Goal: Task Accomplishment & Management: Use online tool/utility

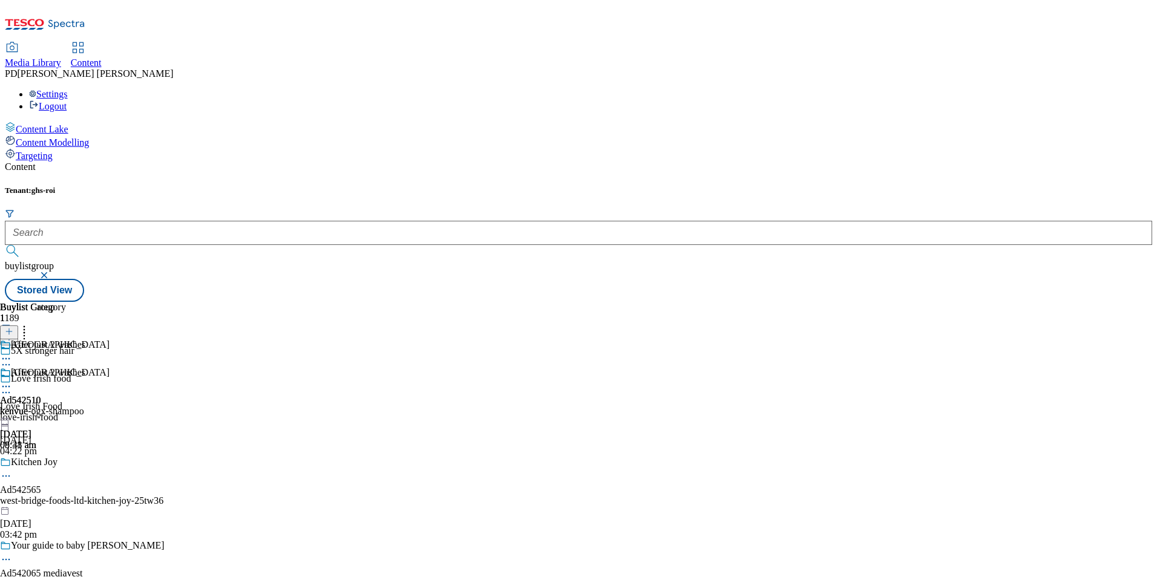
click at [30, 324] on icon at bounding box center [24, 330] width 12 height 12
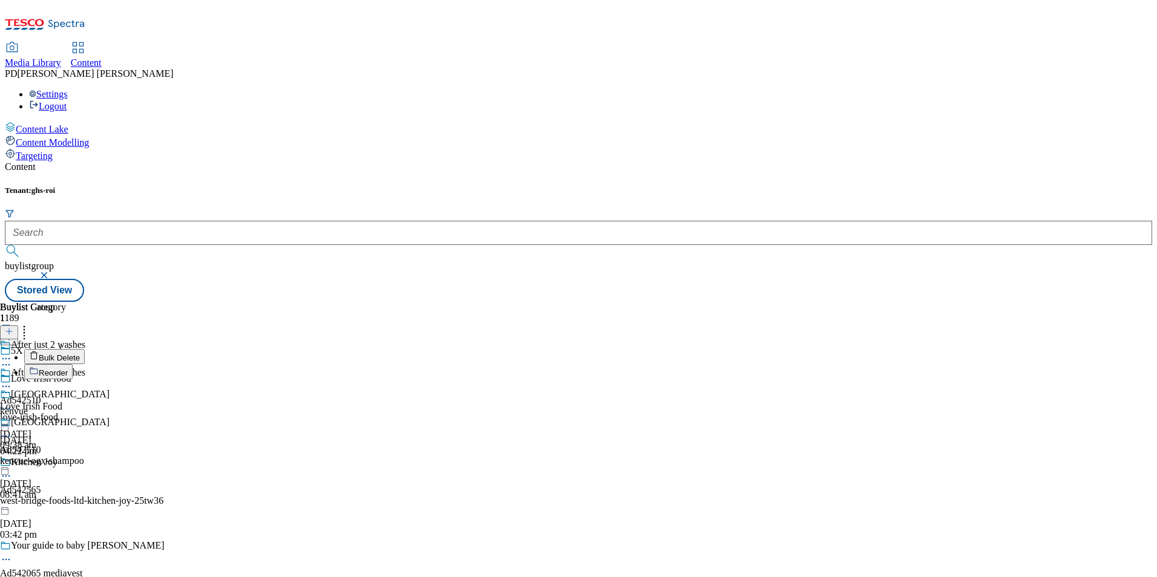
click at [896, 302] on div "Buylist Group 1189 5X stronger hair Love Irish food Love Irish Food love-irish-…" at bounding box center [578, 302] width 1147 height 0
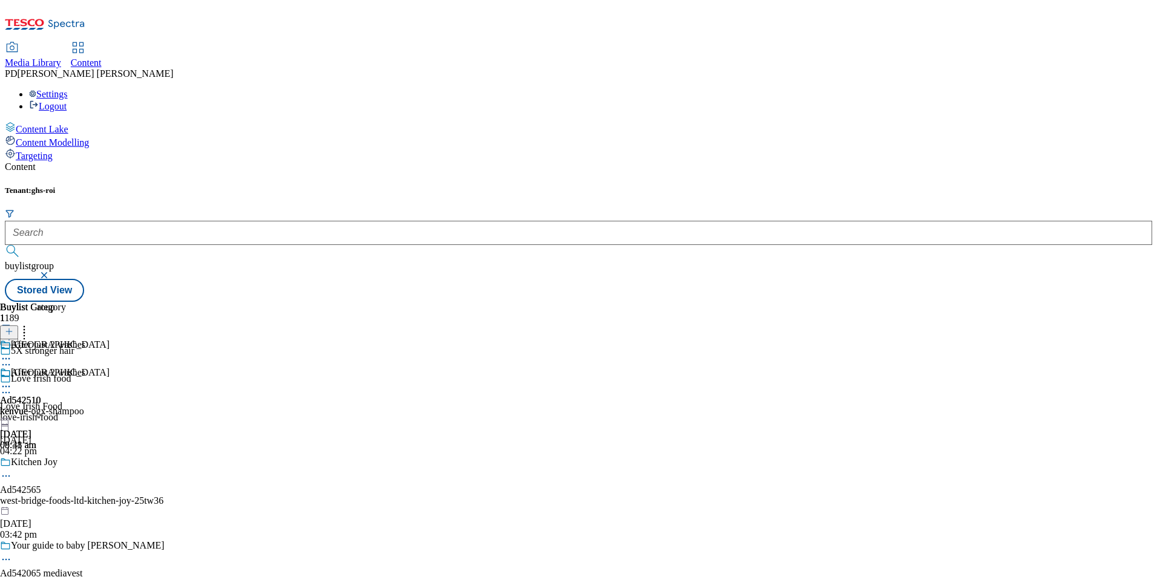
click at [12, 381] on icon at bounding box center [6, 387] width 12 height 12
click at [844, 302] on div "Buylist Group 1189 5X stronger hair Love Irish food Love Irish Food love-irish-…" at bounding box center [578, 302] width 1147 height 0
click at [41, 395] on span "Ad542510" at bounding box center [20, 400] width 41 height 11
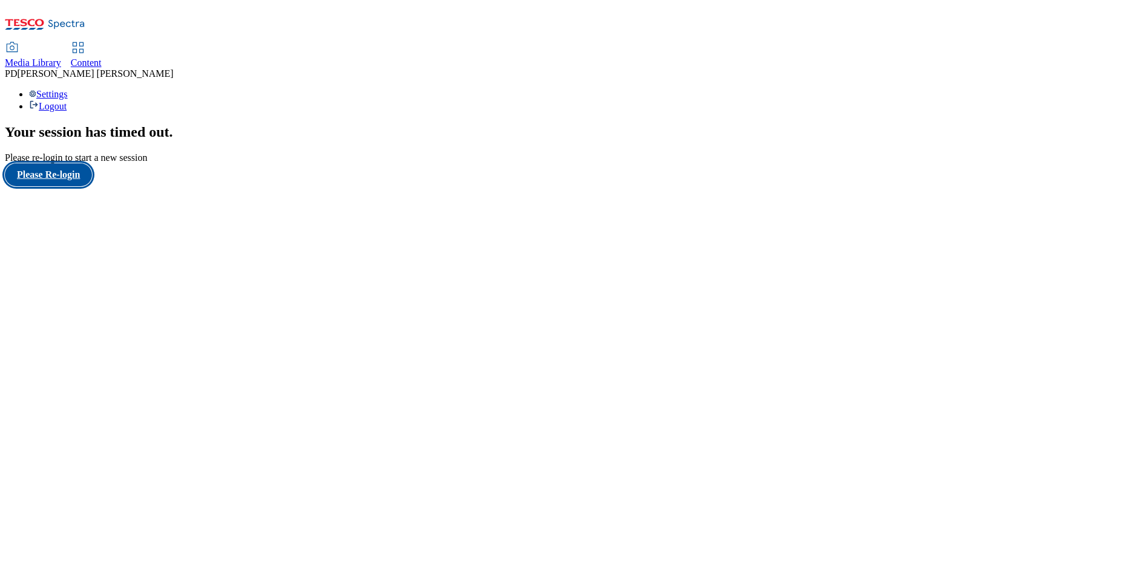
click at [66, 186] on button "Please Re-login" at bounding box center [48, 174] width 87 height 23
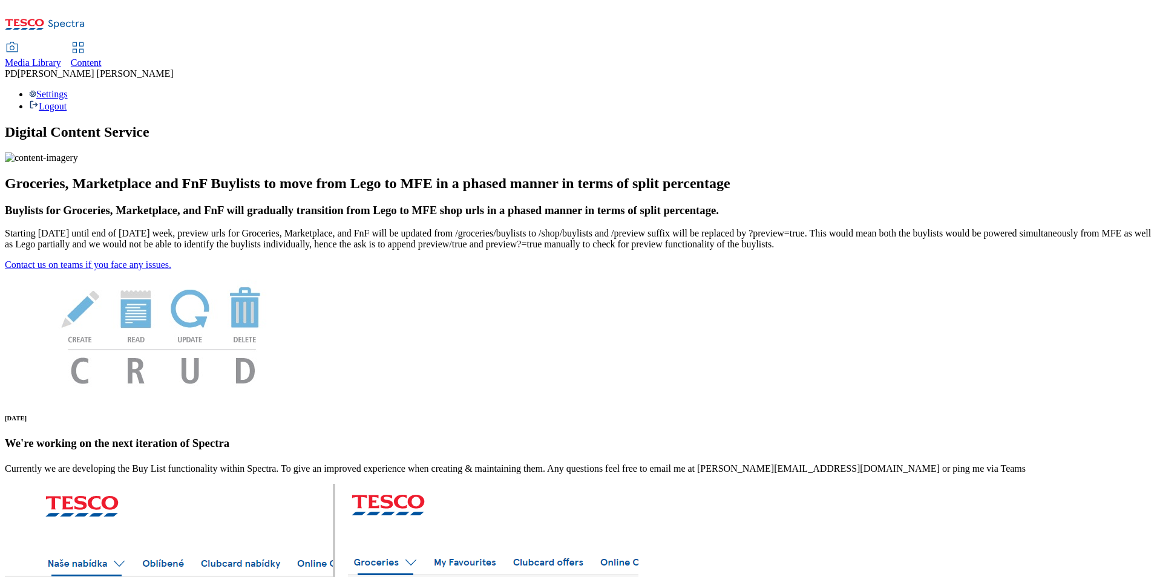
click at [66, 20] on icon at bounding box center [66, 24] width 36 height 9
click at [73, 20] on icon at bounding box center [66, 24] width 36 height 9
click at [61, 57] on span "Media Library" at bounding box center [33, 62] width 56 height 10
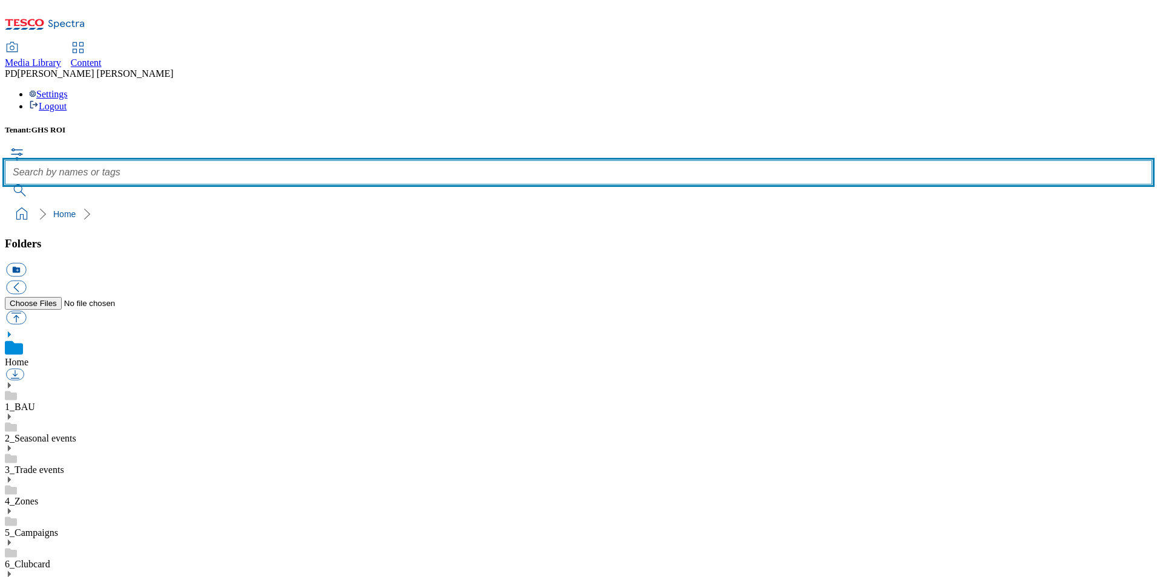
click at [476, 160] on input "text" at bounding box center [578, 172] width 1147 height 24
paste input "542510"
type input "542510"
click at [5, 185] on button "submit" at bounding box center [20, 191] width 31 height 12
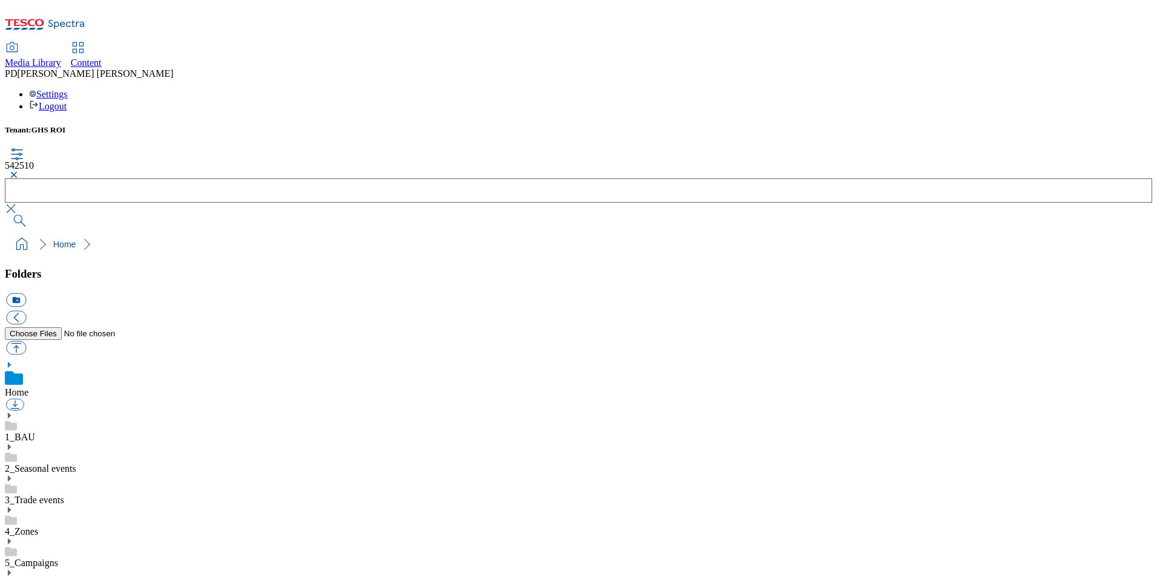
click at [63, 21] on icon at bounding box center [66, 24] width 36 height 9
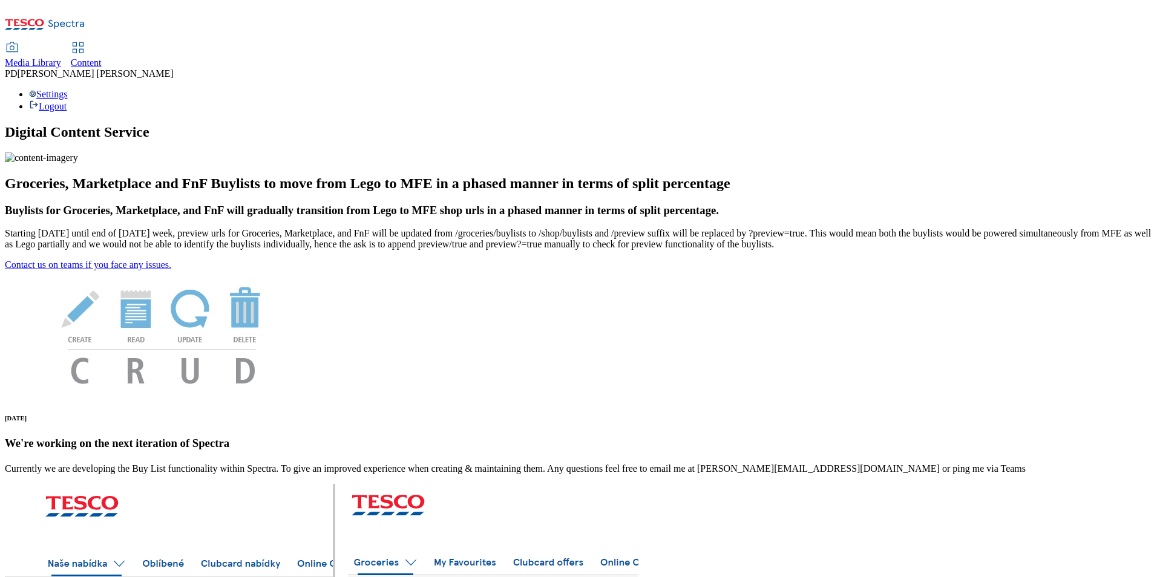
click at [102, 57] on span "Content" at bounding box center [86, 62] width 31 height 10
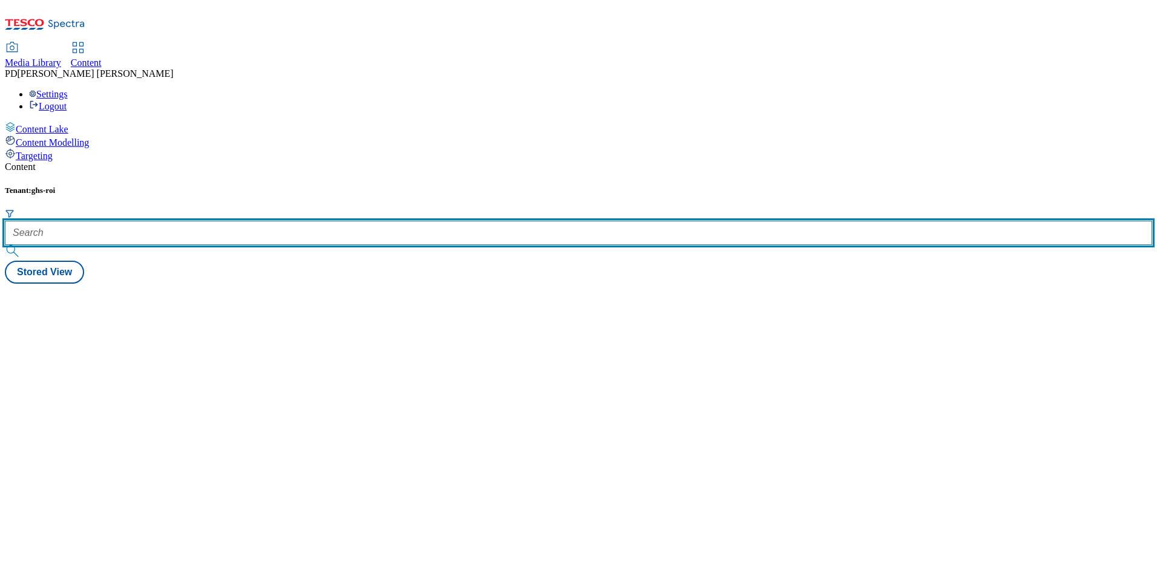
click at [289, 221] on input "text" at bounding box center [578, 233] width 1147 height 24
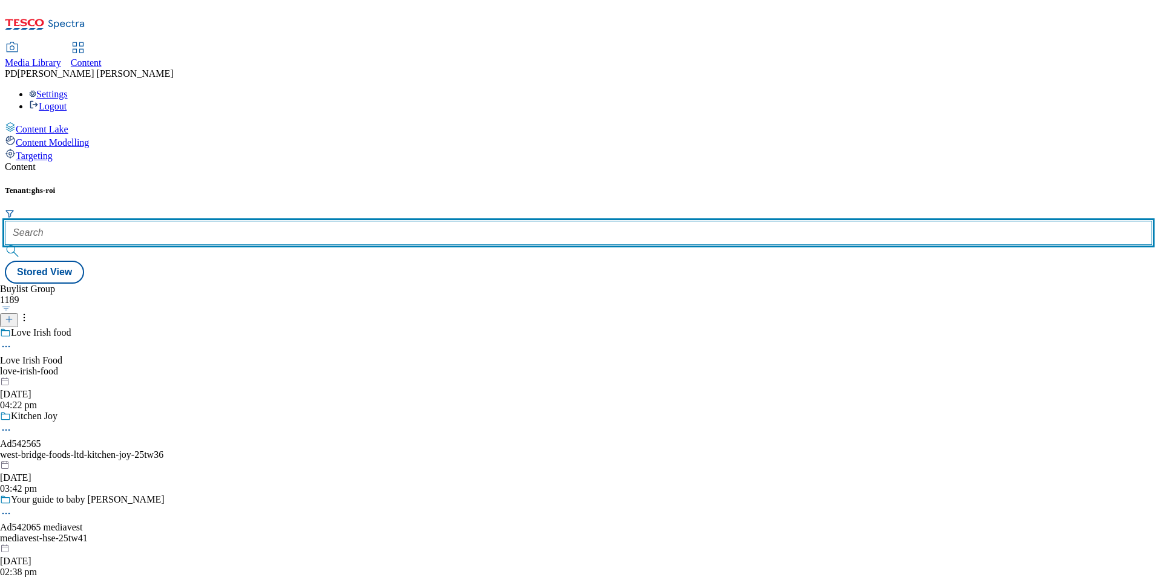
paste input "542510"
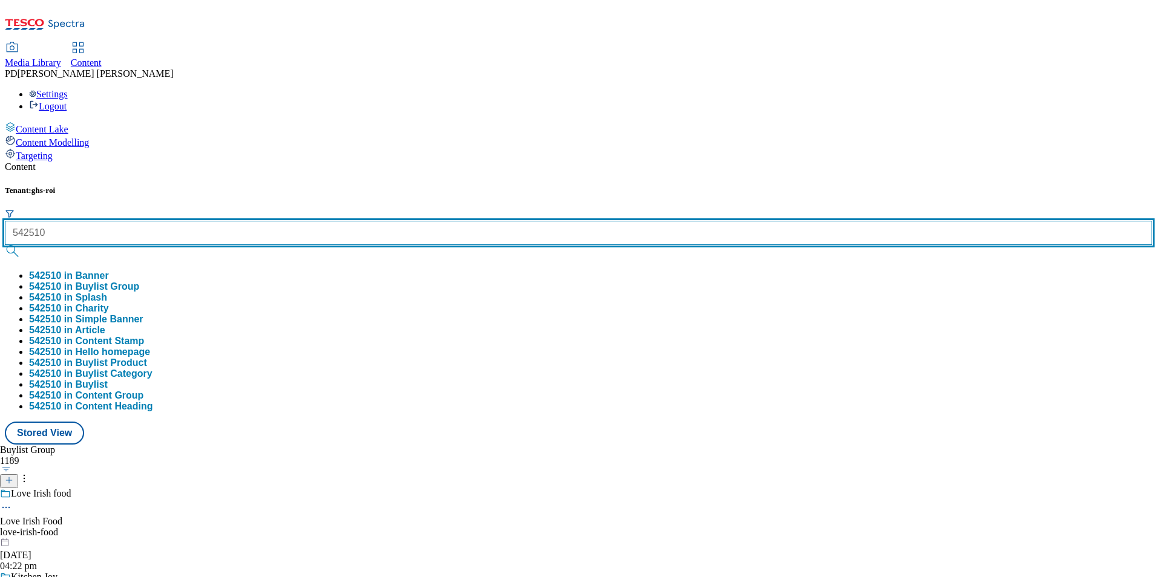
type input "542510"
click at [5, 245] on button "submit" at bounding box center [13, 251] width 17 height 12
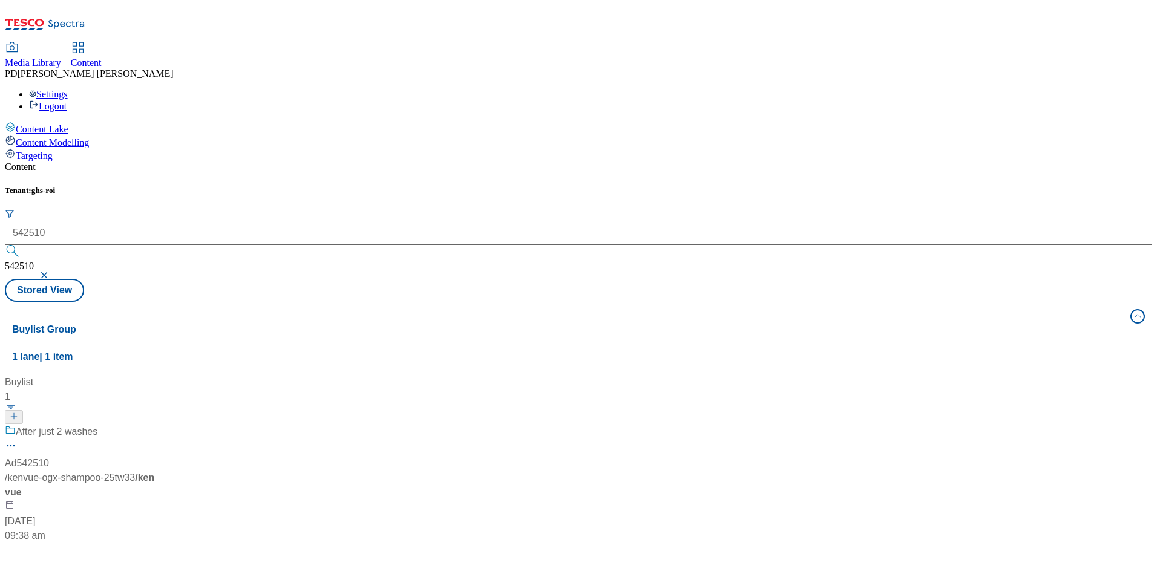
click at [513, 375] on div "Buylist 1 After just 2 washes Ad542510 / kenvue-ogx-shampoo-25tw33 / kenvue [DA…" at bounding box center [578, 375] width 1133 height 0
click at [156, 425] on div "After just 2 washes" at bounding box center [80, 440] width 151 height 31
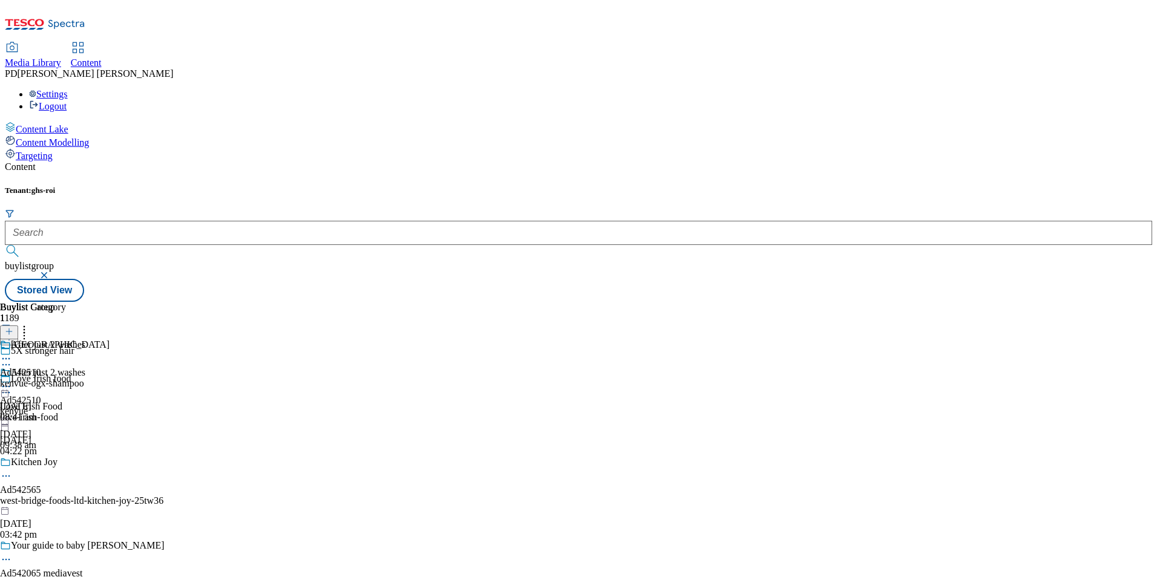
click at [110, 378] on div "kenvue-ogx-shampoo" at bounding box center [55, 383] width 110 height 11
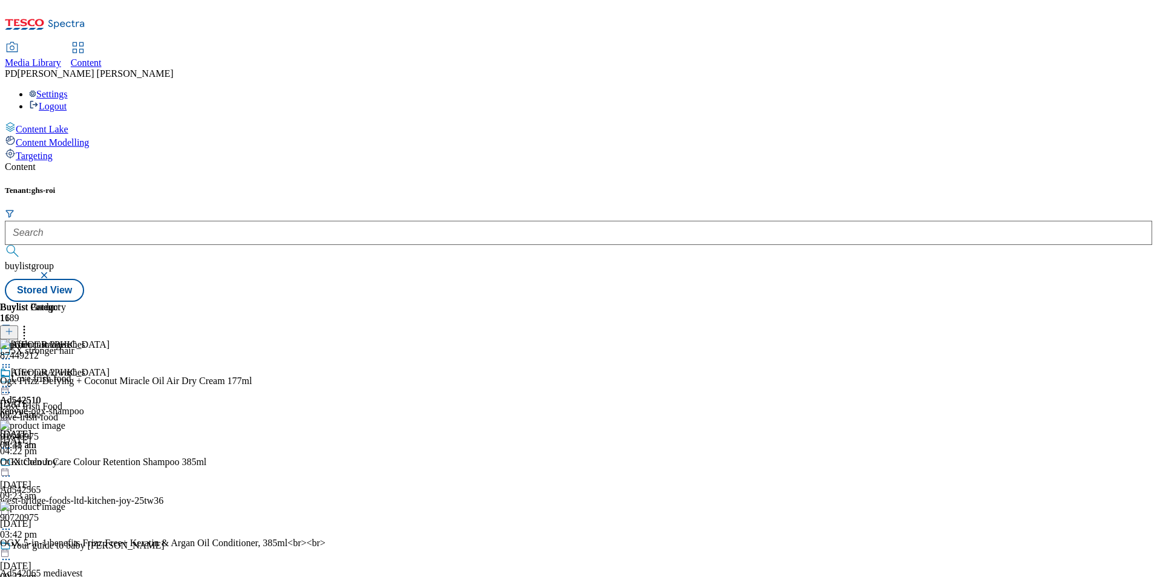
click at [110, 406] on div "kenvue-ogx-shampoo" at bounding box center [55, 411] width 110 height 11
click at [13, 327] on icon at bounding box center [9, 331] width 8 height 8
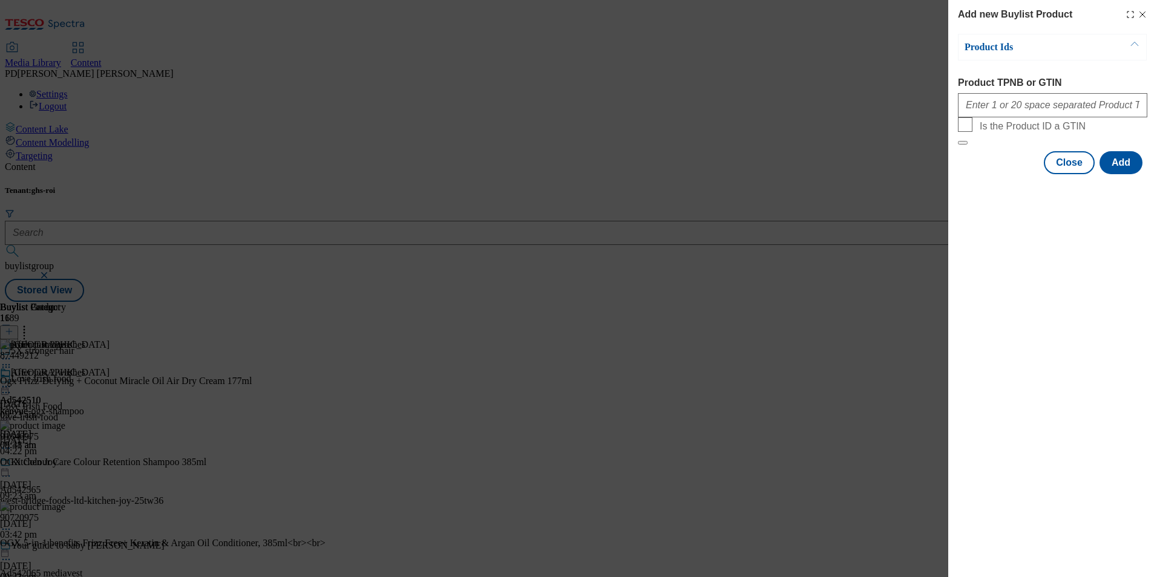
click at [1142, 18] on icon "Modal" at bounding box center [1143, 15] width 10 height 10
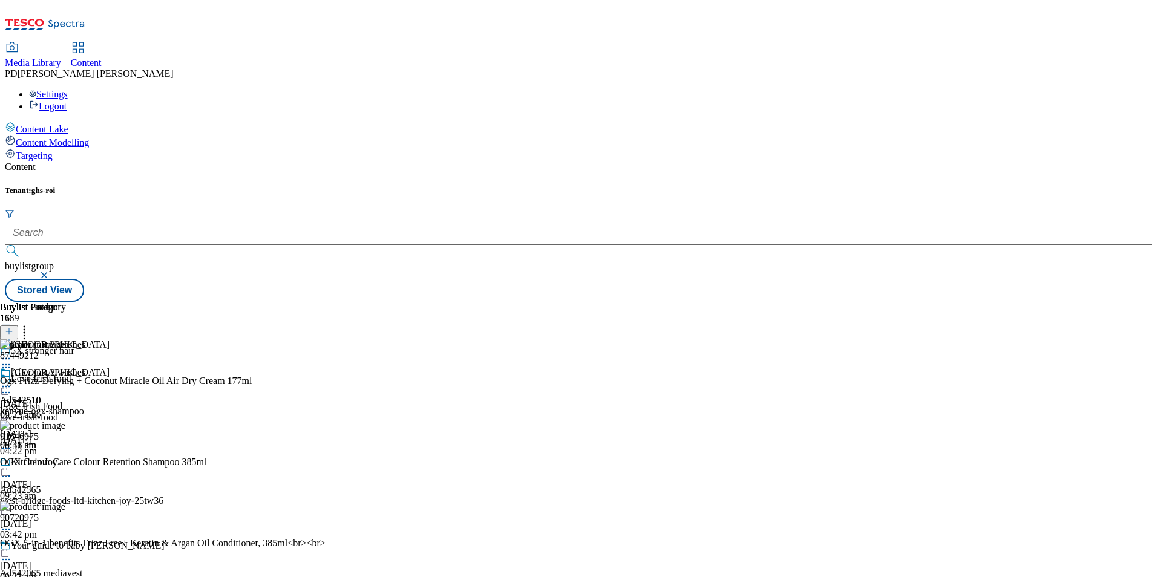
scroll to position [1642, 0]
click at [13, 327] on icon at bounding box center [9, 331] width 8 height 8
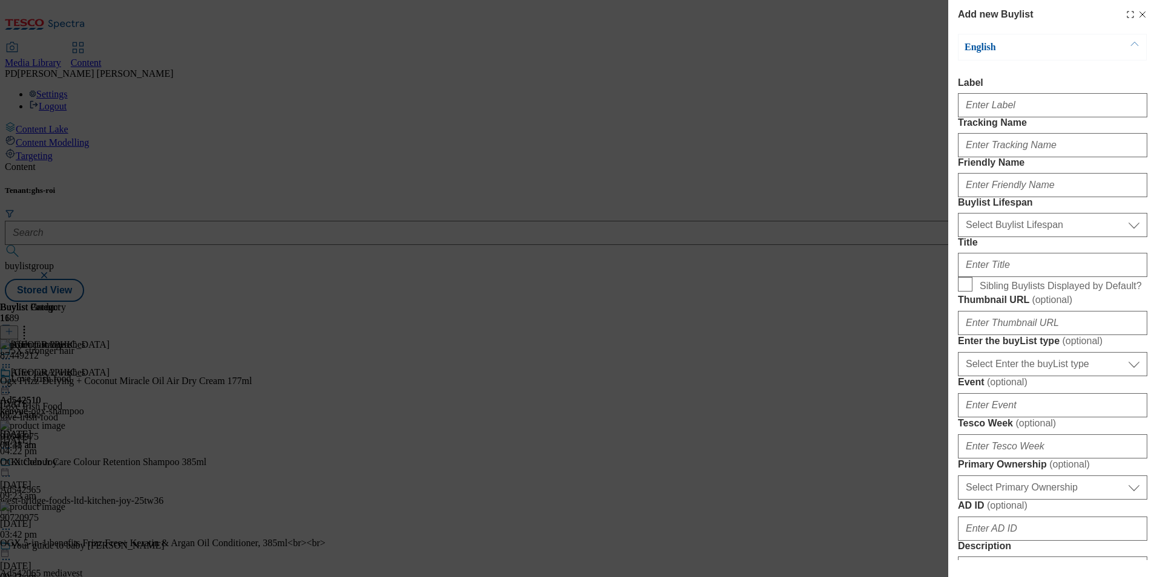
click at [1138, 18] on icon "Modal" at bounding box center [1143, 15] width 10 height 10
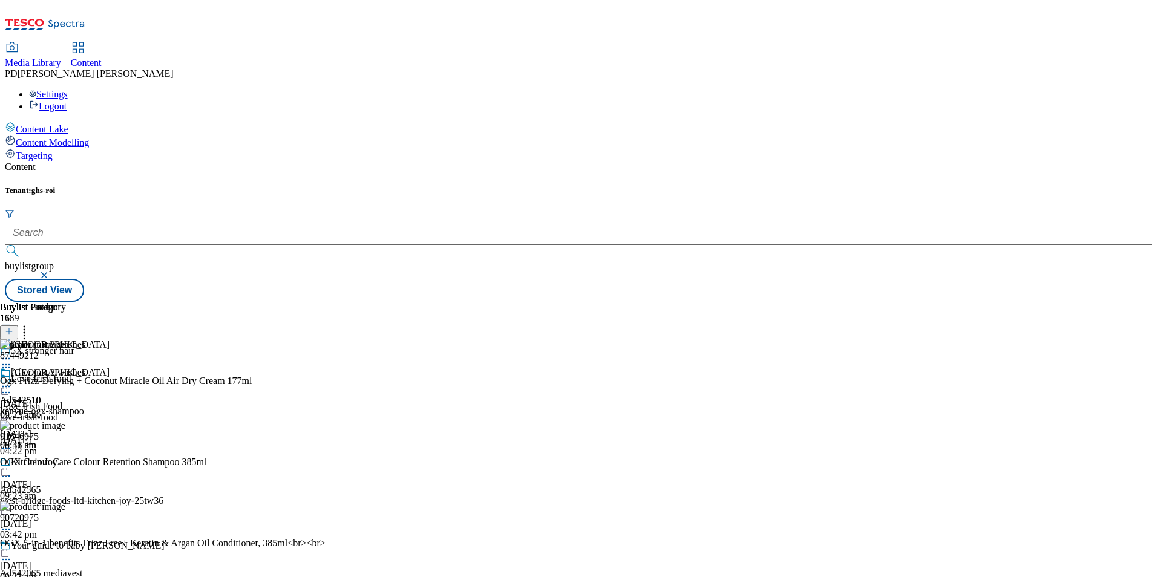
click at [10, 386] on circle at bounding box center [9, 387] width 2 height 2
click at [105, 488] on button "Open Preview Url" at bounding box center [64, 495] width 81 height 14
click at [30, 324] on icon at bounding box center [24, 330] width 12 height 12
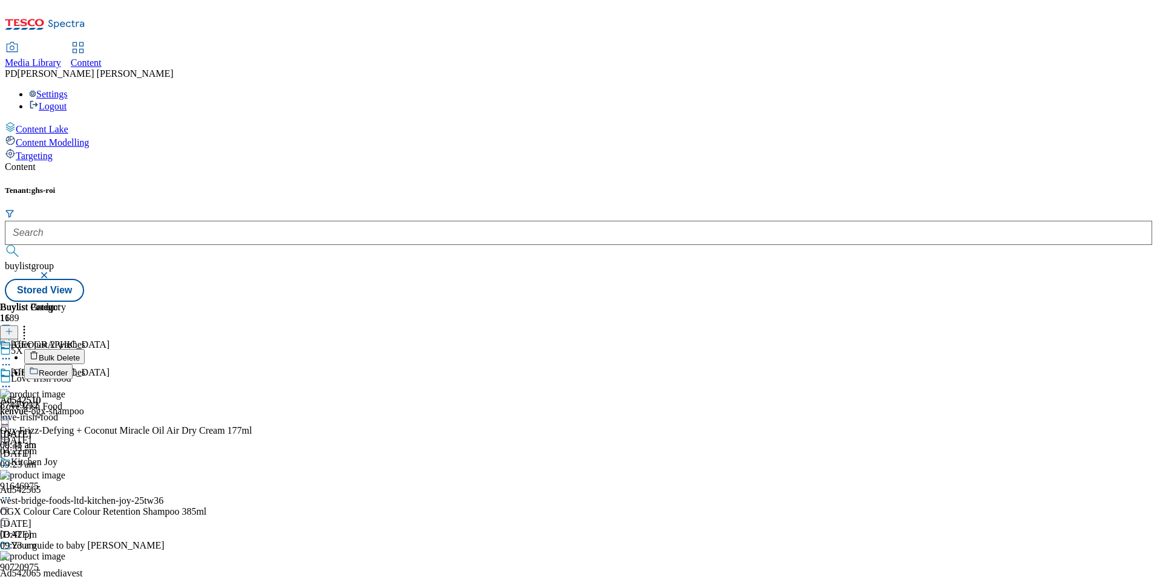
click at [30, 324] on icon at bounding box center [24, 330] width 12 height 12
click at [12, 381] on icon at bounding box center [6, 387] width 12 height 12
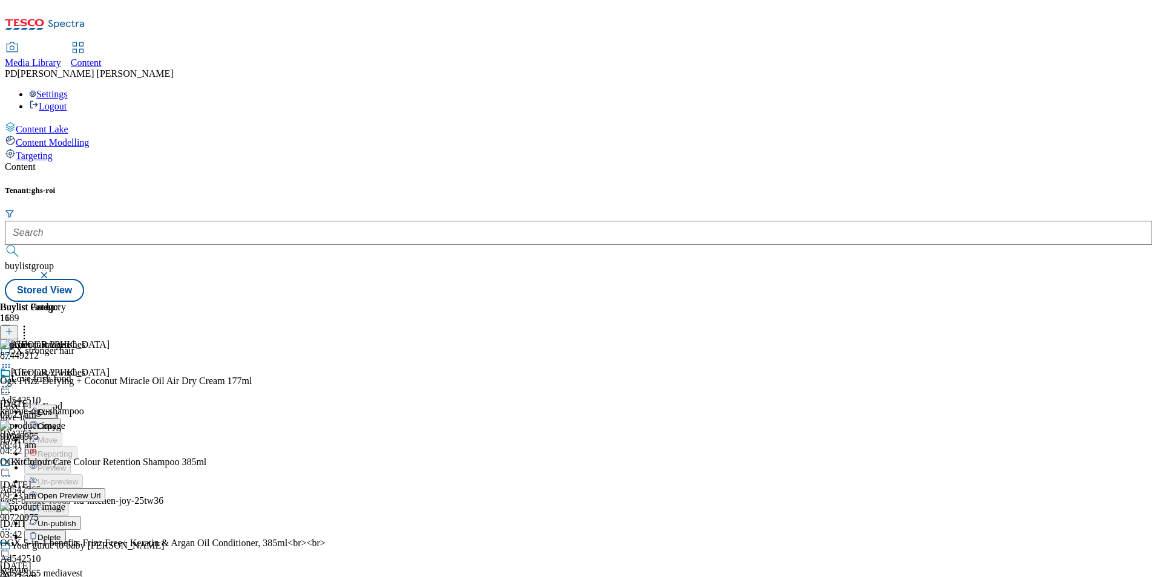
click at [76, 519] on span "Un-publish" at bounding box center [57, 523] width 39 height 9
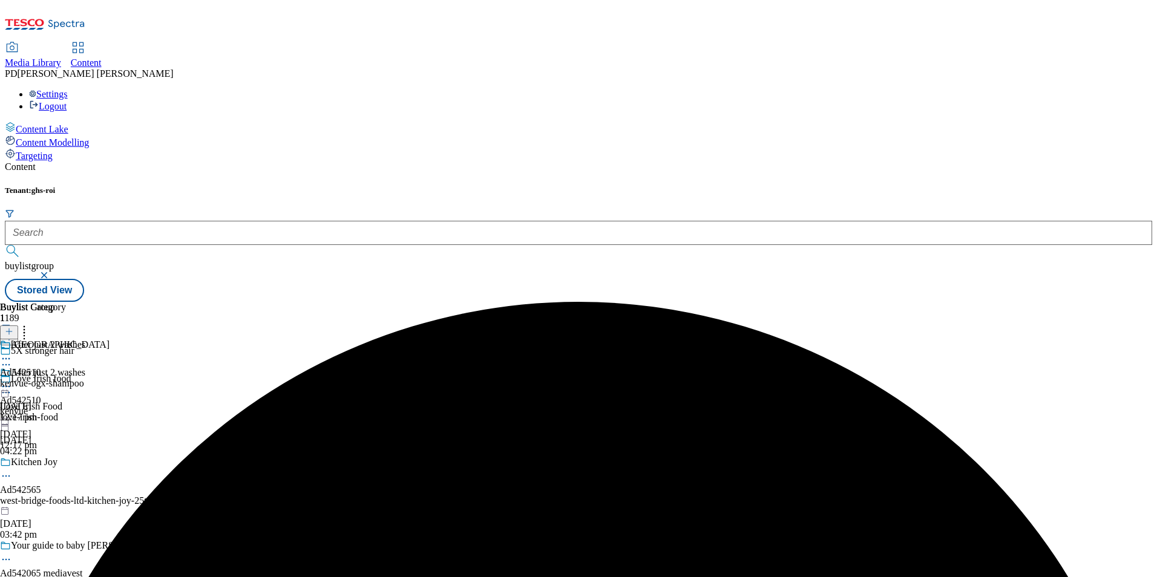
click at [12, 381] on icon at bounding box center [6, 387] width 12 height 12
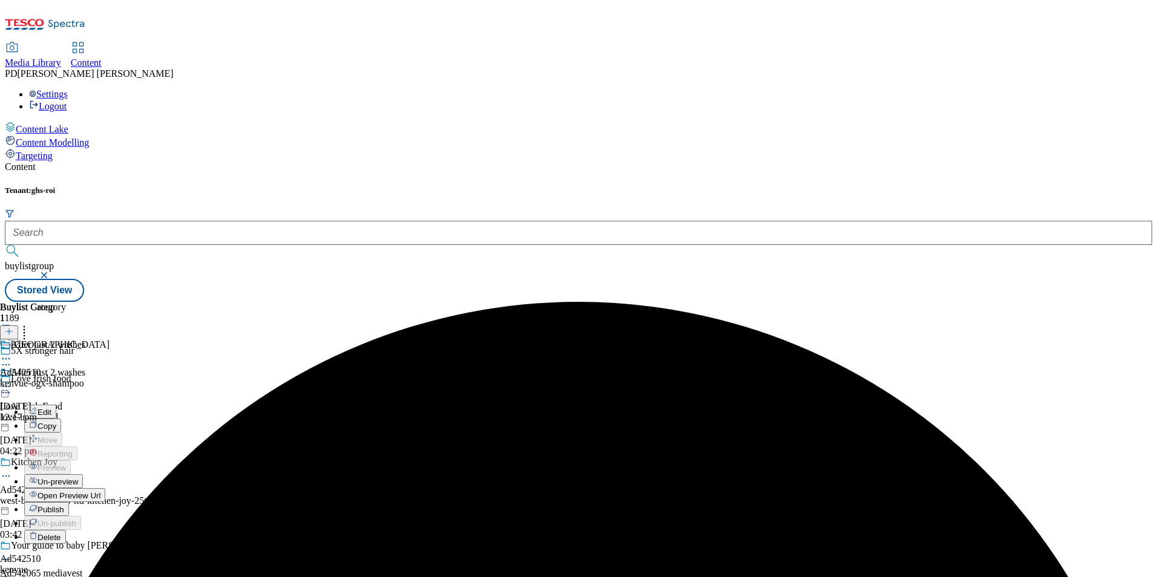
click at [64, 505] on span "Publish" at bounding box center [51, 509] width 27 height 9
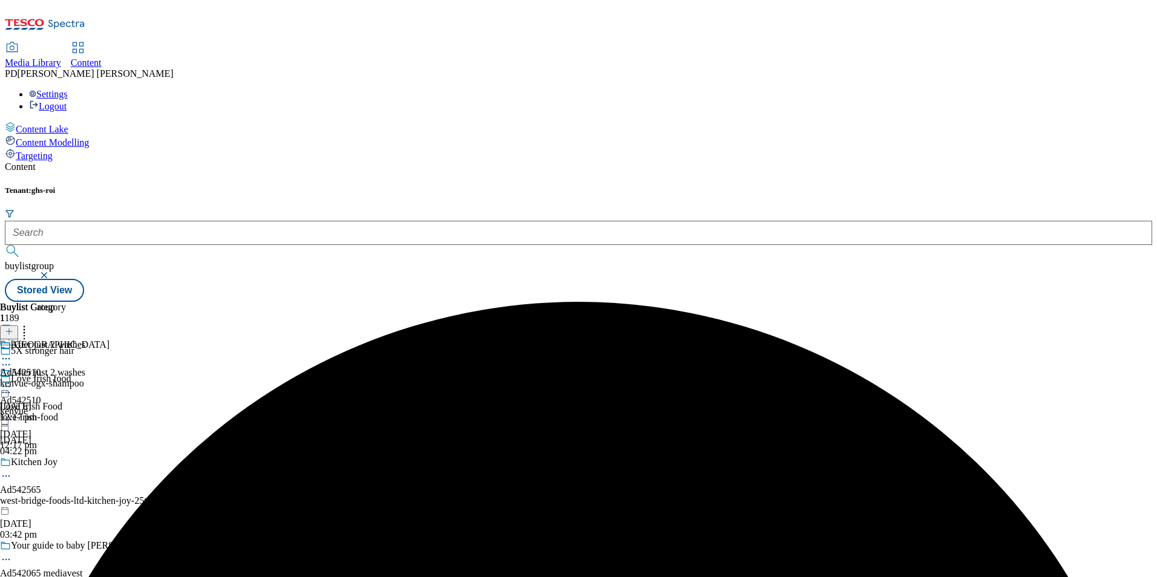
click at [85, 381] on div at bounding box center [42, 388] width 85 height 15
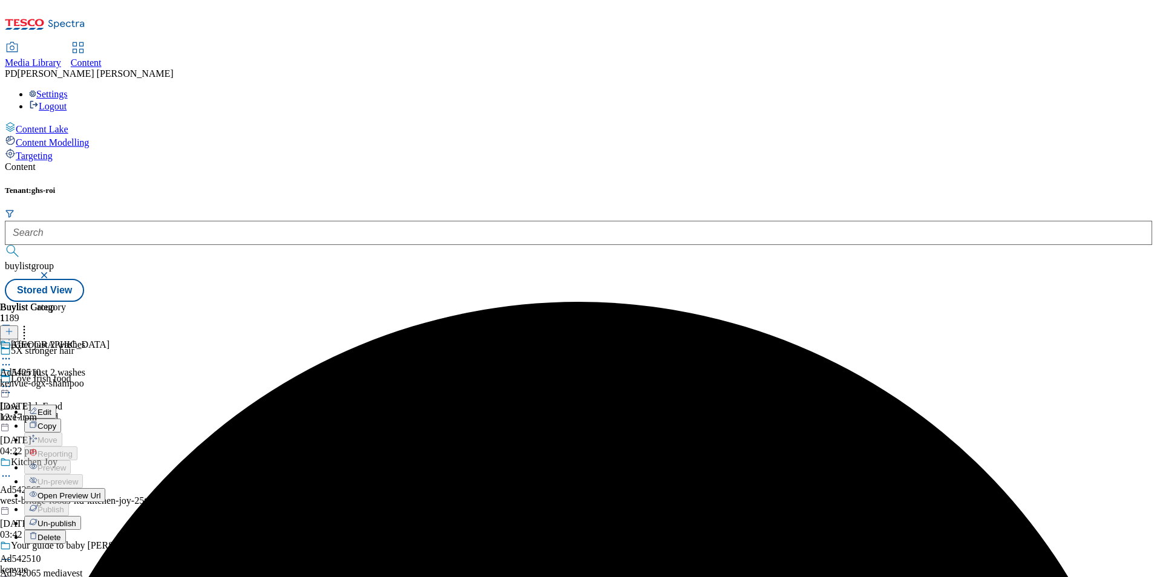
click at [76, 519] on span "Un-publish" at bounding box center [57, 523] width 39 height 9
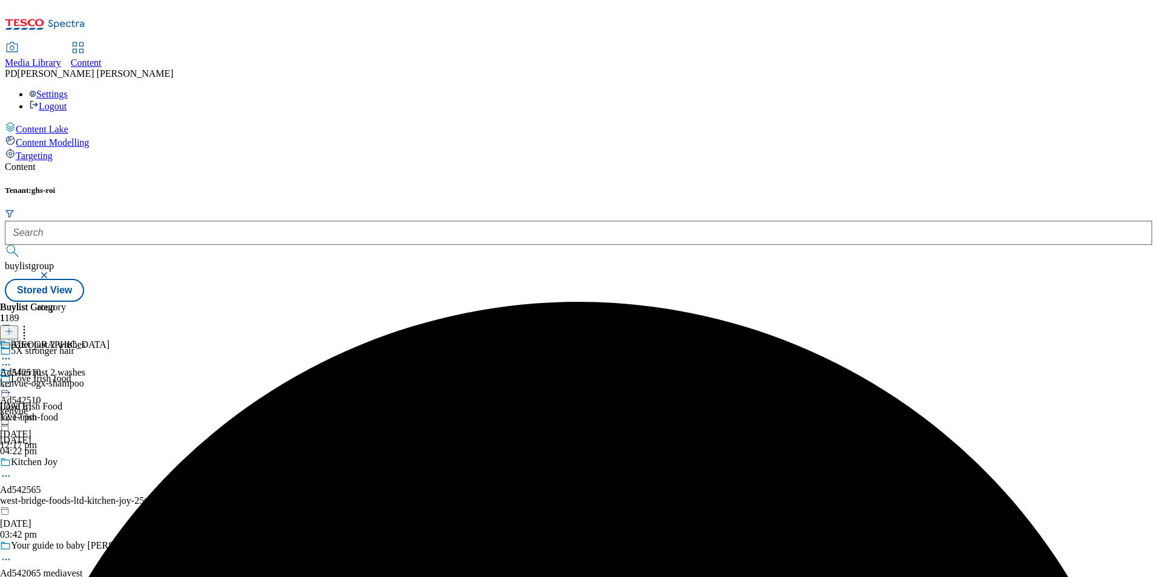
click at [12, 381] on icon at bounding box center [6, 387] width 12 height 12
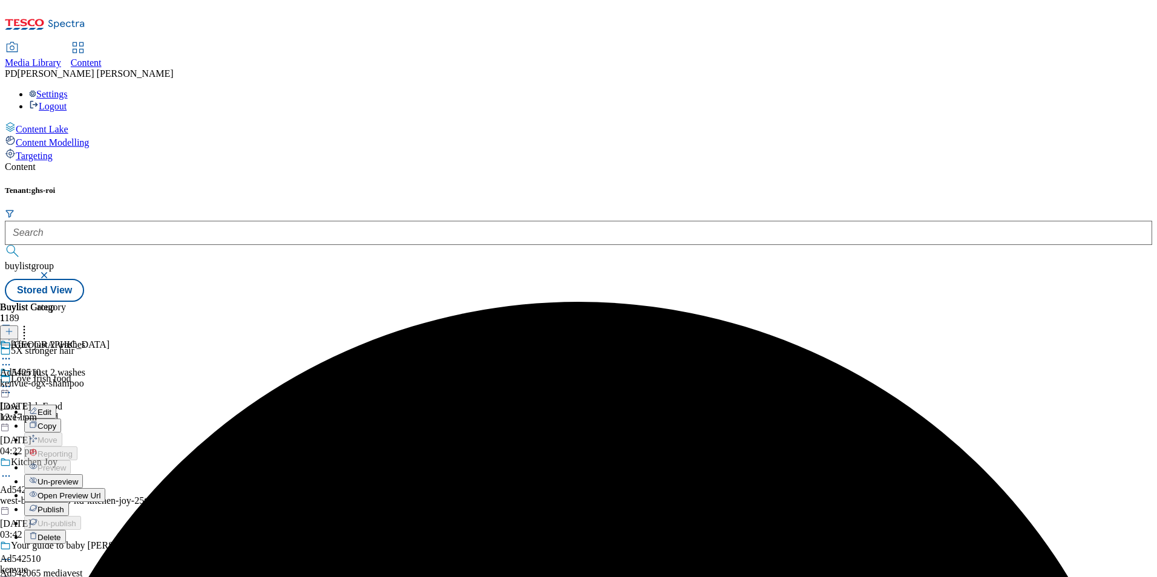
click at [78, 477] on span "Un-preview" at bounding box center [58, 481] width 41 height 9
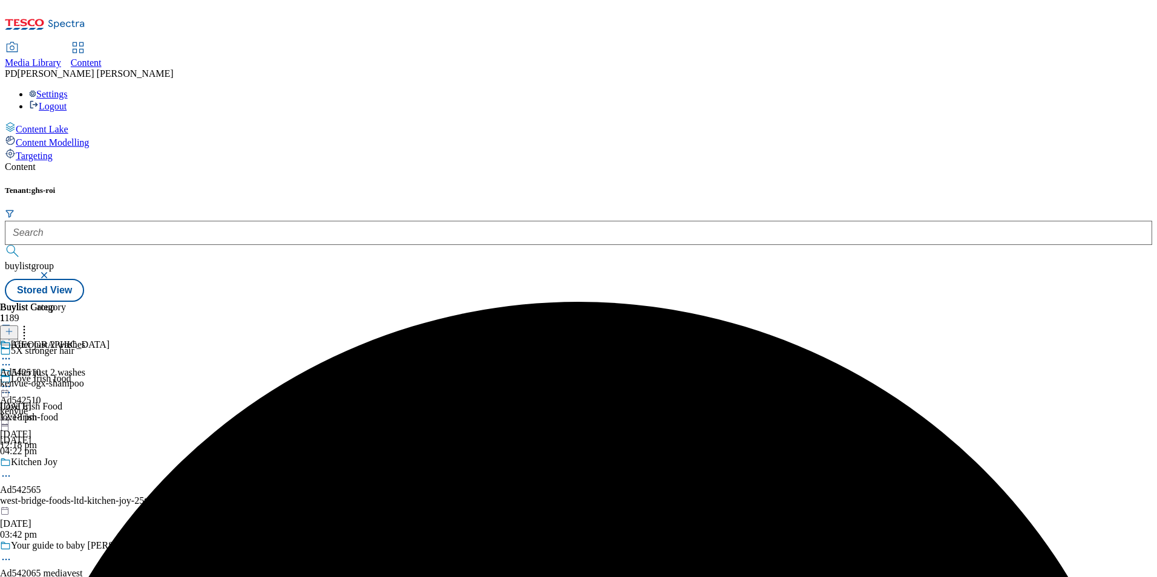
click at [85, 381] on div at bounding box center [42, 388] width 85 height 15
click at [66, 464] on span "Preview" at bounding box center [52, 468] width 28 height 9
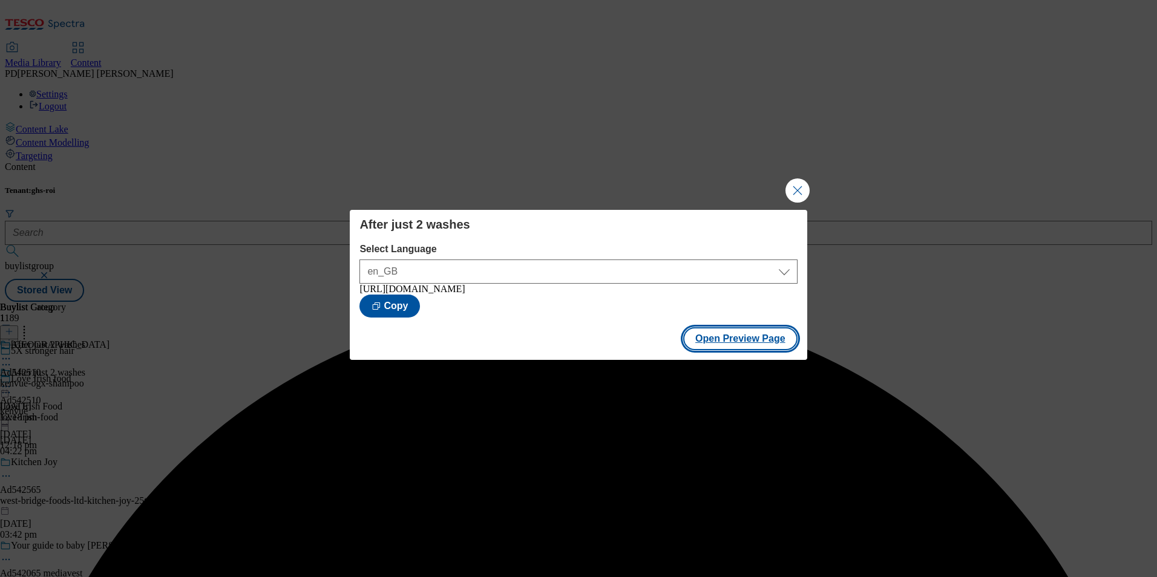
click at [761, 344] on button "Open Preview Page" at bounding box center [740, 338] width 114 height 23
click at [798, 189] on button "Close Modal" at bounding box center [797, 191] width 24 height 24
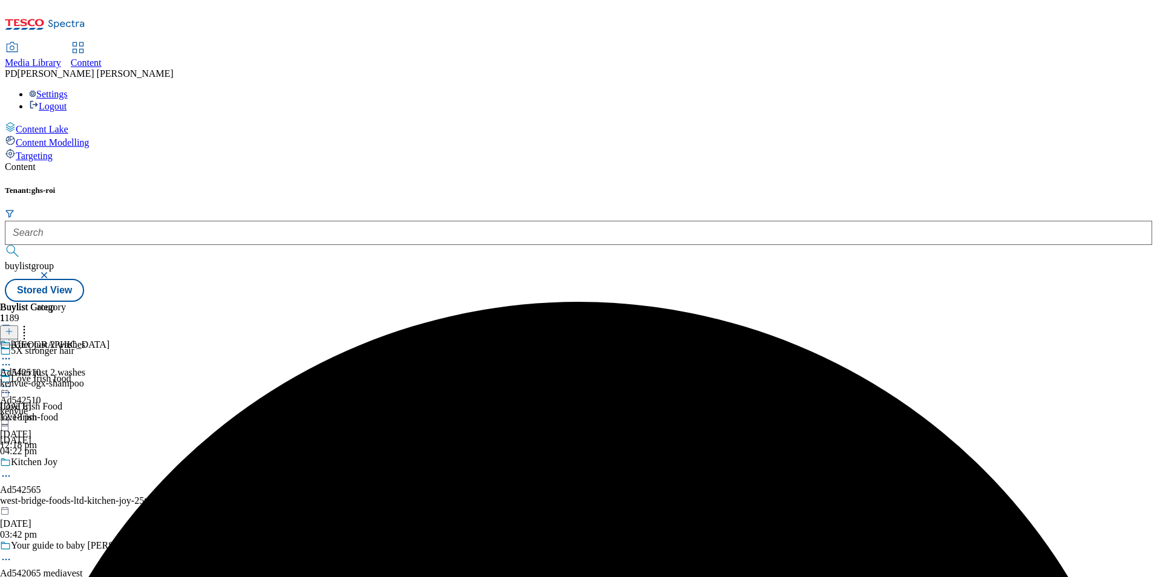
click at [12, 381] on icon at bounding box center [6, 387] width 12 height 12
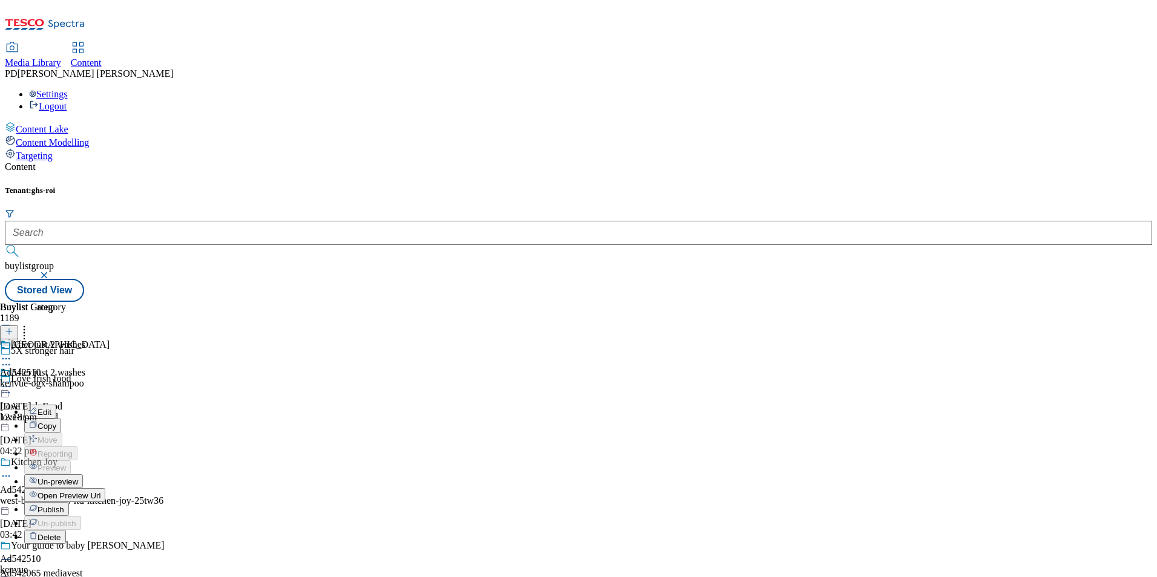
click at [64, 505] on span "Publish" at bounding box center [51, 509] width 27 height 9
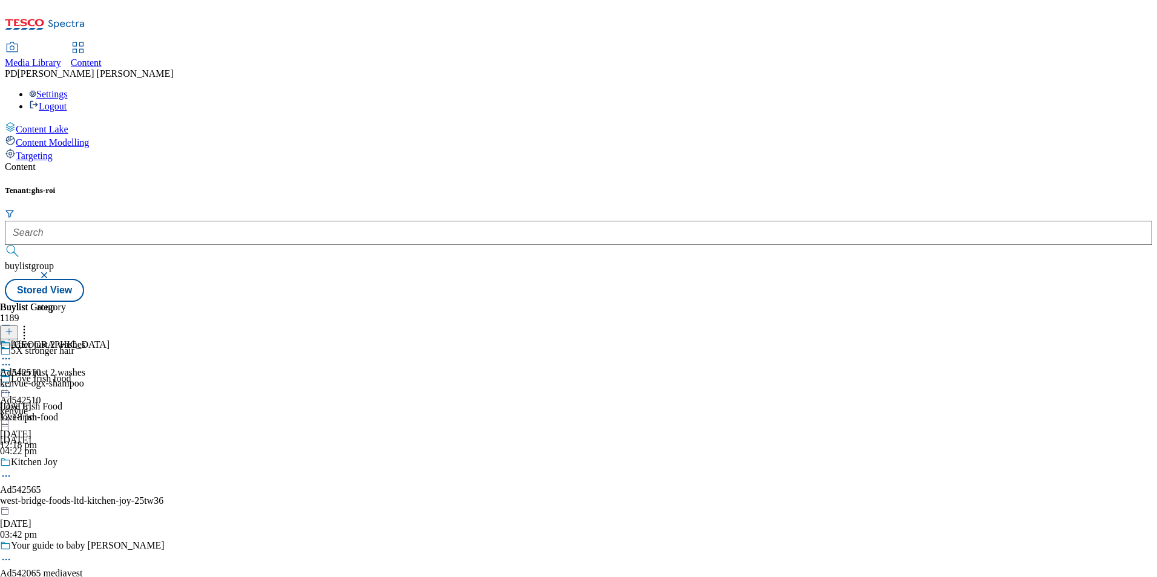
click at [12, 381] on icon at bounding box center [6, 387] width 12 height 12
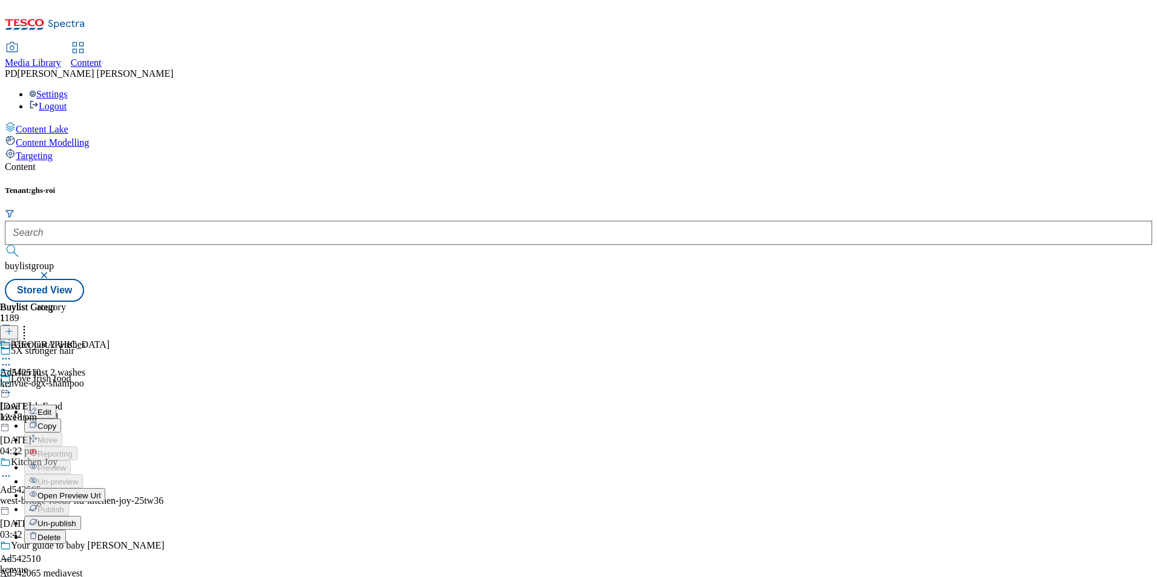
click at [110, 384] on div "Kenvue Ad542510 kenvue-ogx-shampoo [DATE] 12:18 pm" at bounding box center [55, 381] width 110 height 84
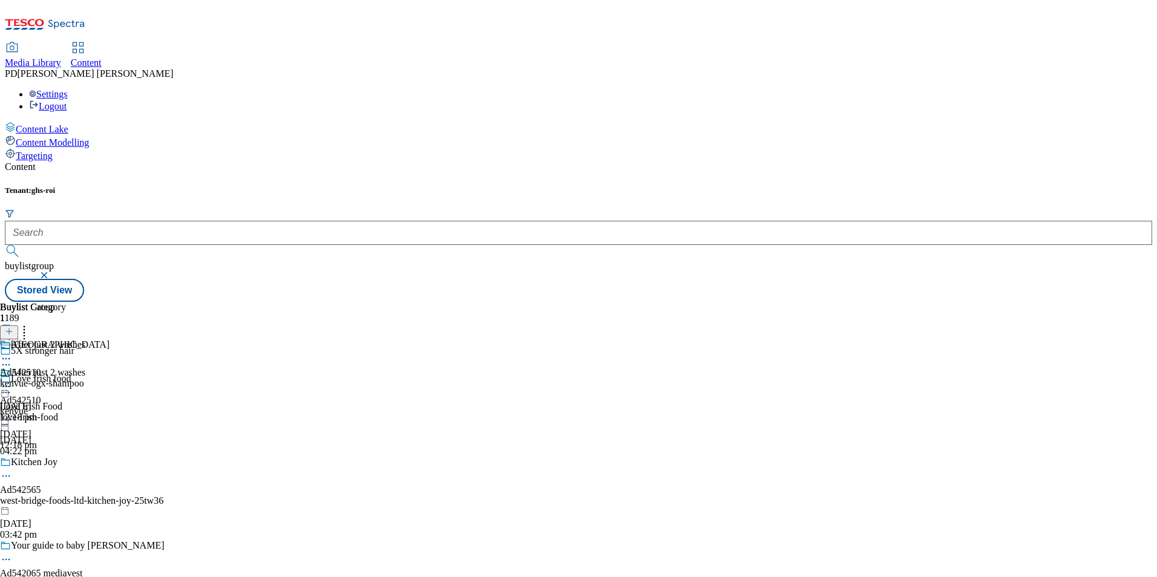
click at [85, 367] on div "After just 2 washes Ad542510 kenvue [DATE] 12:18 pm" at bounding box center [42, 409] width 85 height 84
click at [10, 386] on circle at bounding box center [9, 387] width 2 height 2
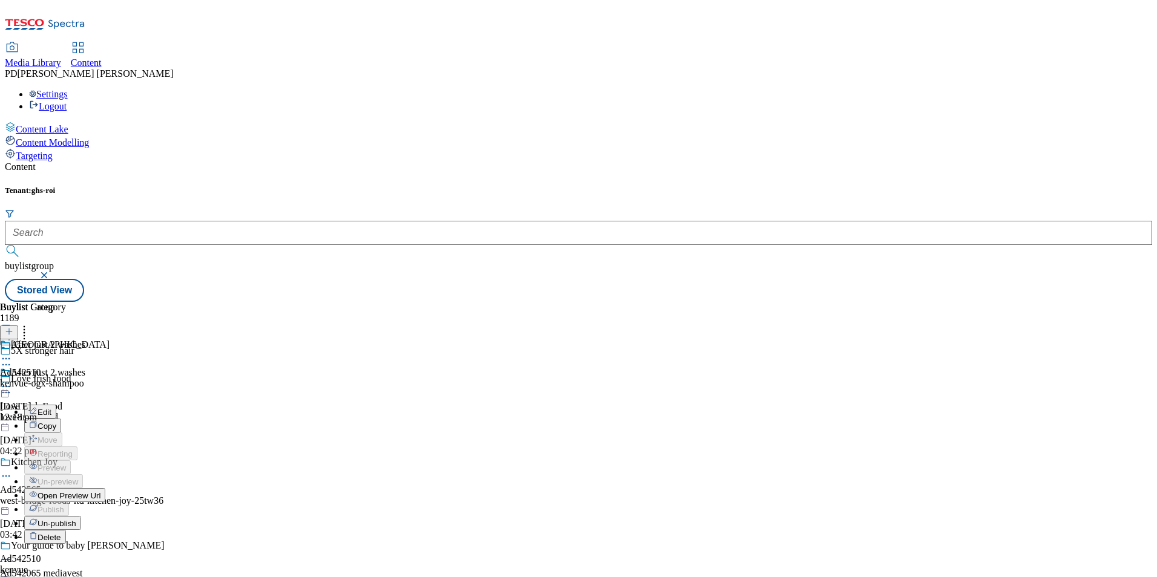
click at [100, 491] on span "Open Preview Url" at bounding box center [69, 495] width 63 height 9
